Goal: Information Seeking & Learning: Learn about a topic

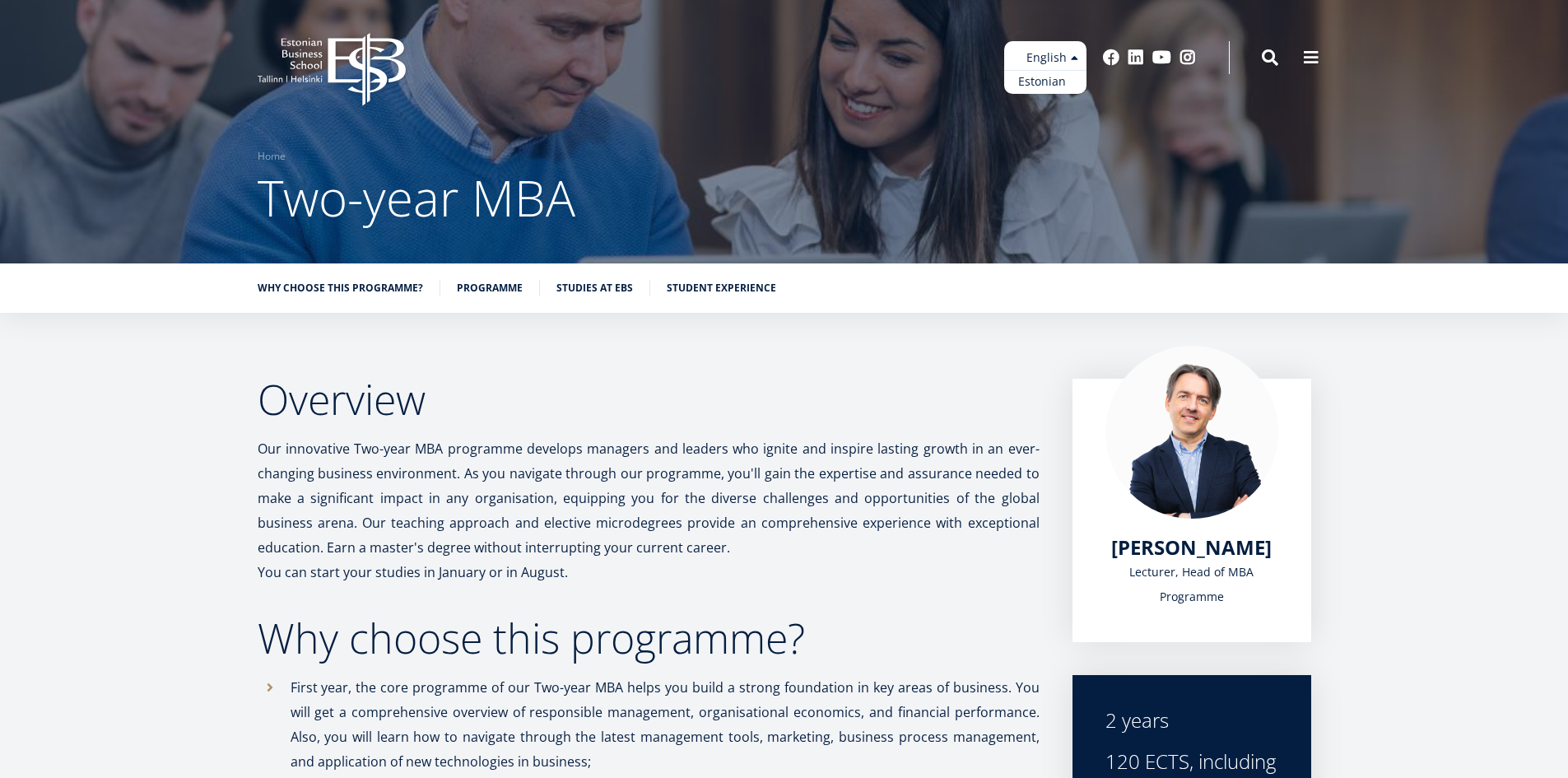
click at [1047, 80] on link "Estonian" at bounding box center [1046, 81] width 82 height 24
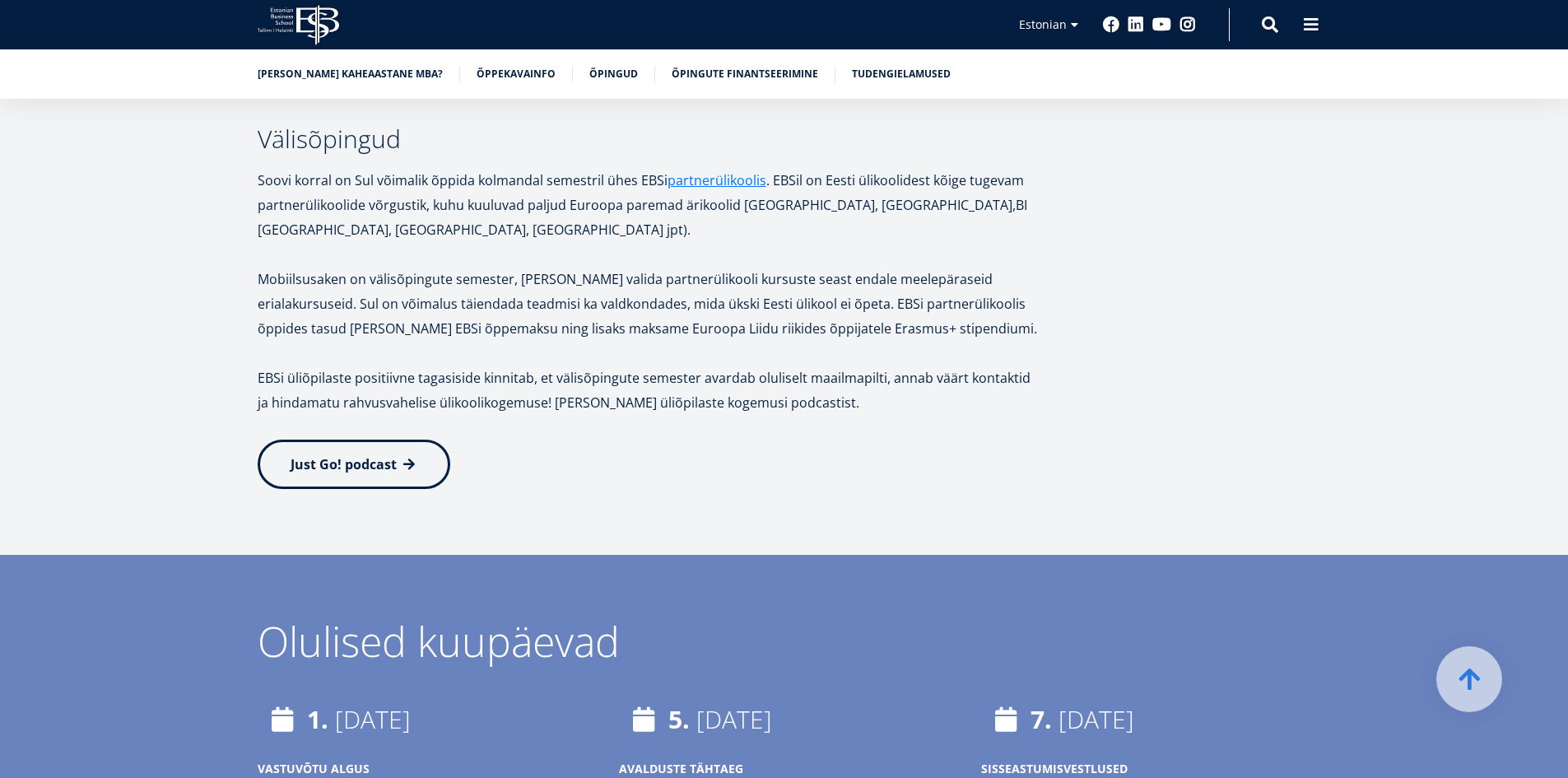
scroll to position [3129, 0]
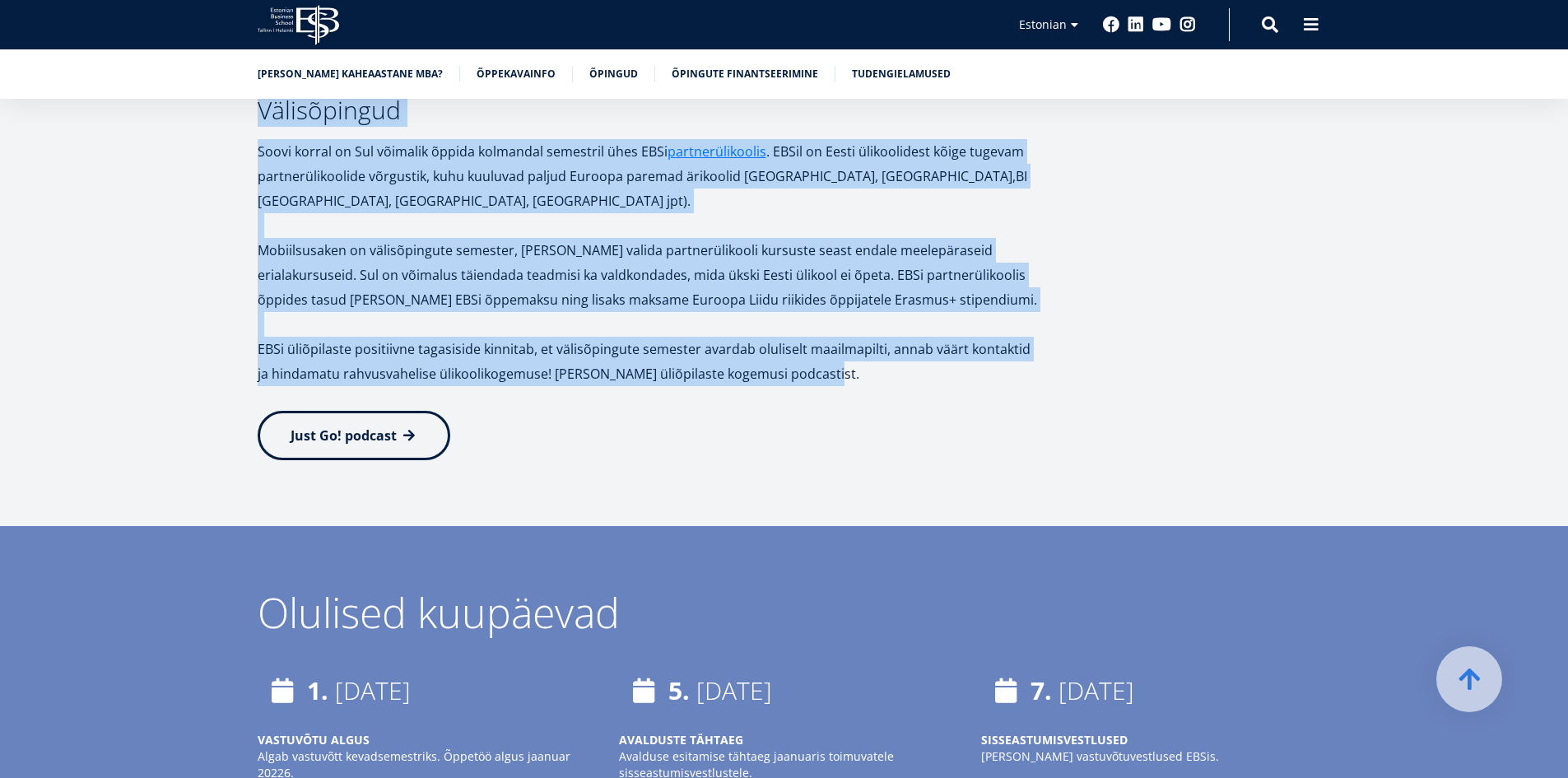
drag, startPoint x: 263, startPoint y: 407, endPoint x: 804, endPoint y: 355, distance: 543.5
copy div "Loremips Dolo sitametcon adipiscinge SED doeiusm tempo, inc utlaboree do magnaa…"
